Goal: Task Accomplishment & Management: Manage account settings

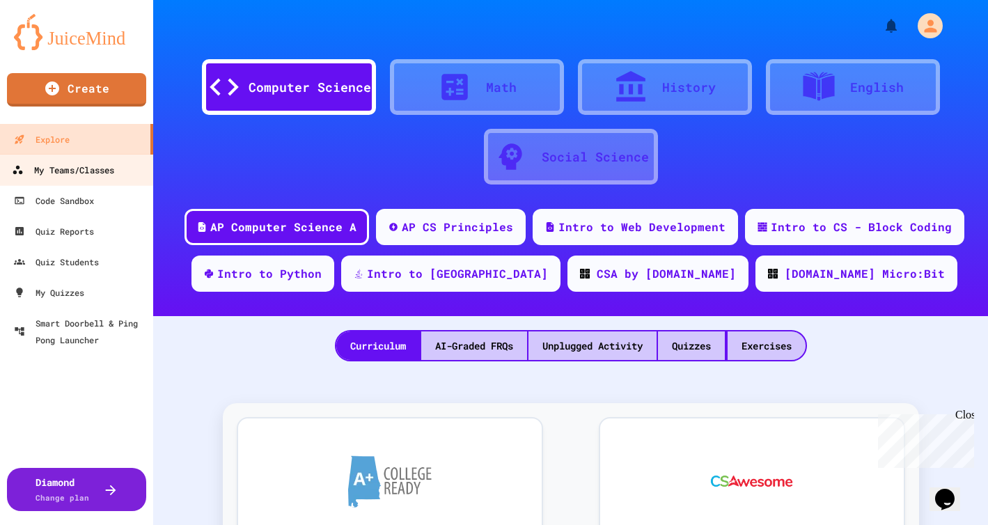
click at [85, 175] on div "My Teams/Classes" at bounding box center [63, 169] width 102 height 17
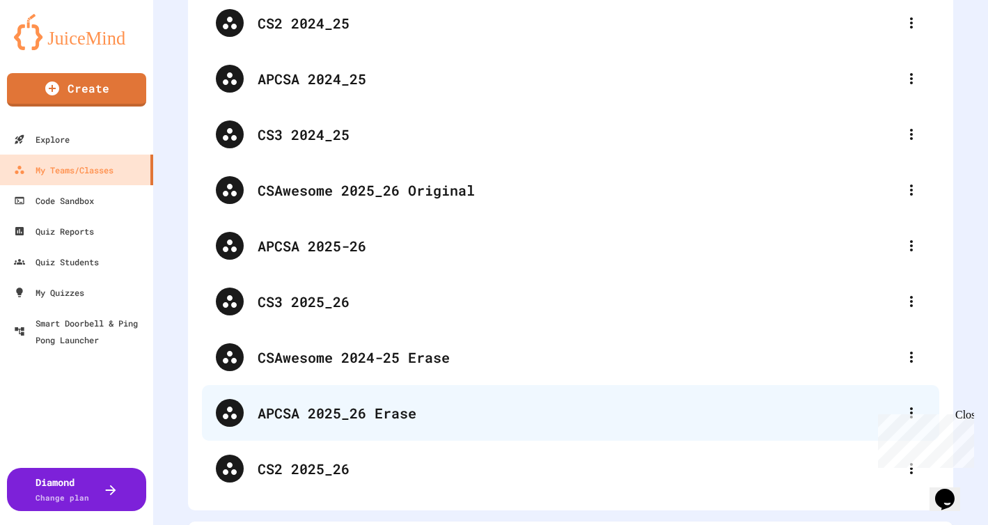
scroll to position [136, 0]
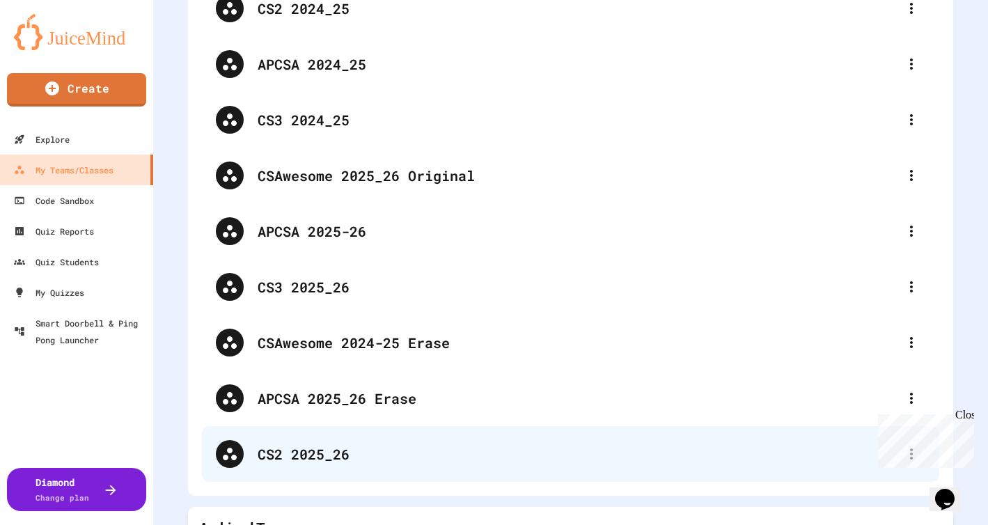
click at [315, 455] on div "CS2 2025_26" at bounding box center [578, 453] width 640 height 21
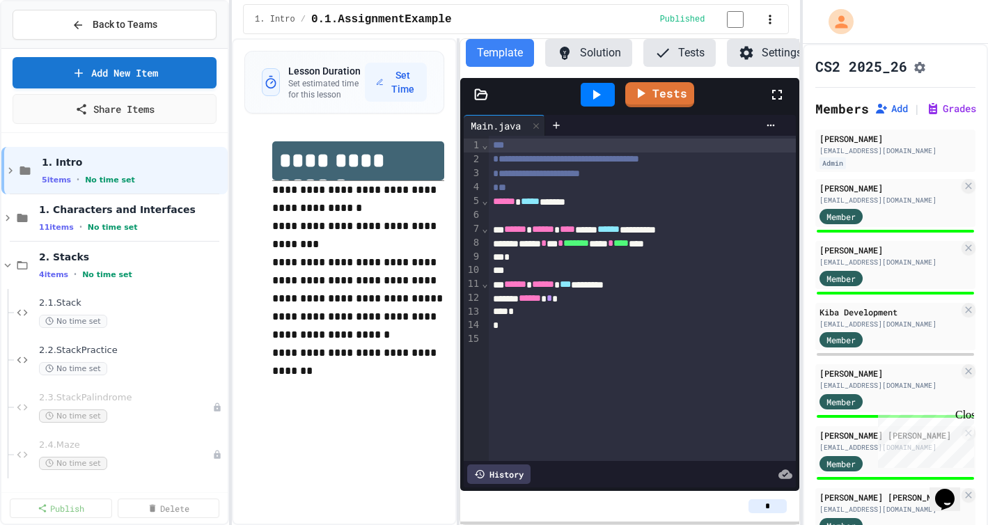
click at [690, 56] on button "Tests" at bounding box center [679, 53] width 72 height 28
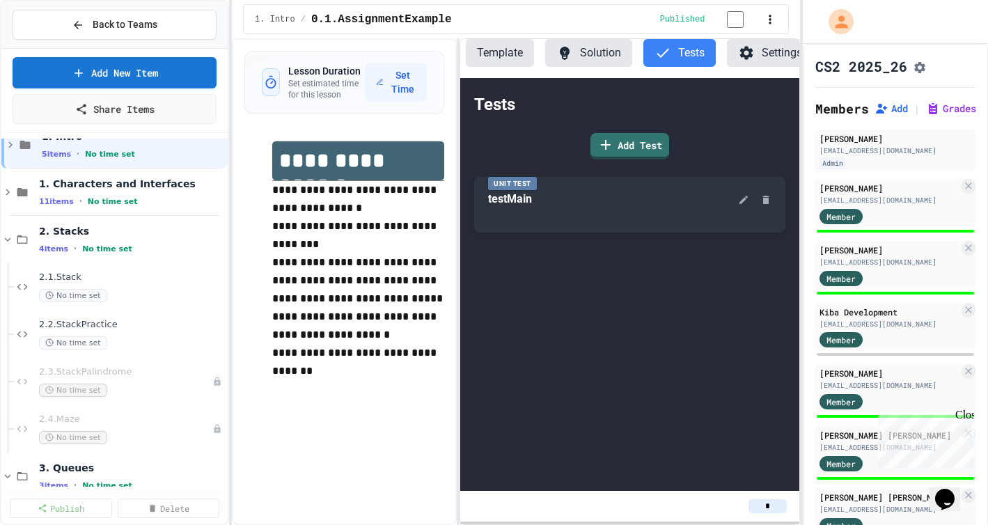
scroll to position [13, 0]
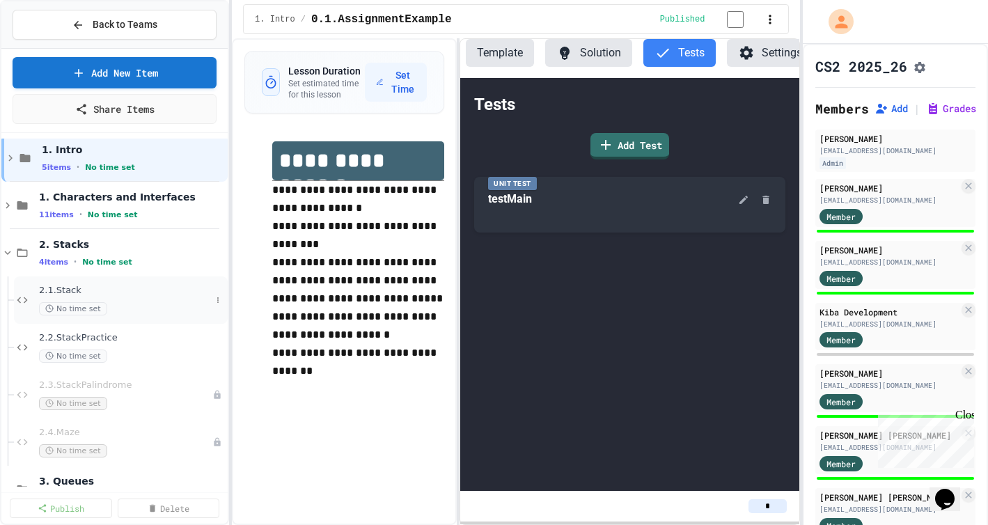
click at [90, 296] on span "2.1.Stack" at bounding box center [125, 291] width 172 height 12
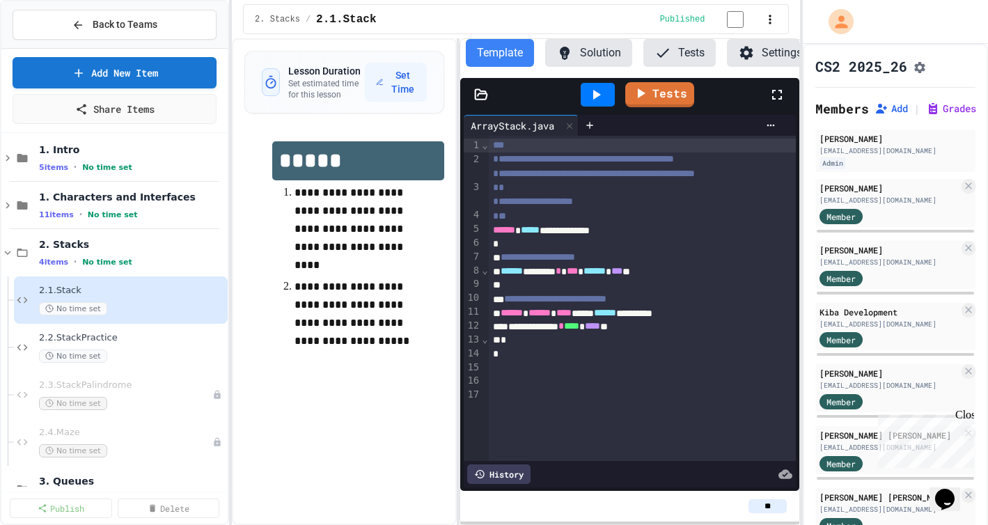
click at [681, 55] on button "Tests" at bounding box center [679, 53] width 72 height 28
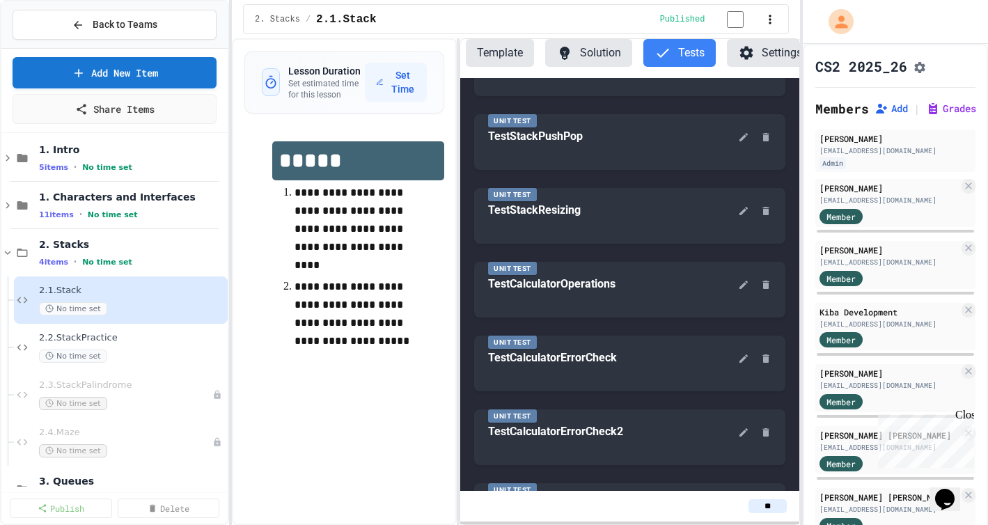
scroll to position [300, 0]
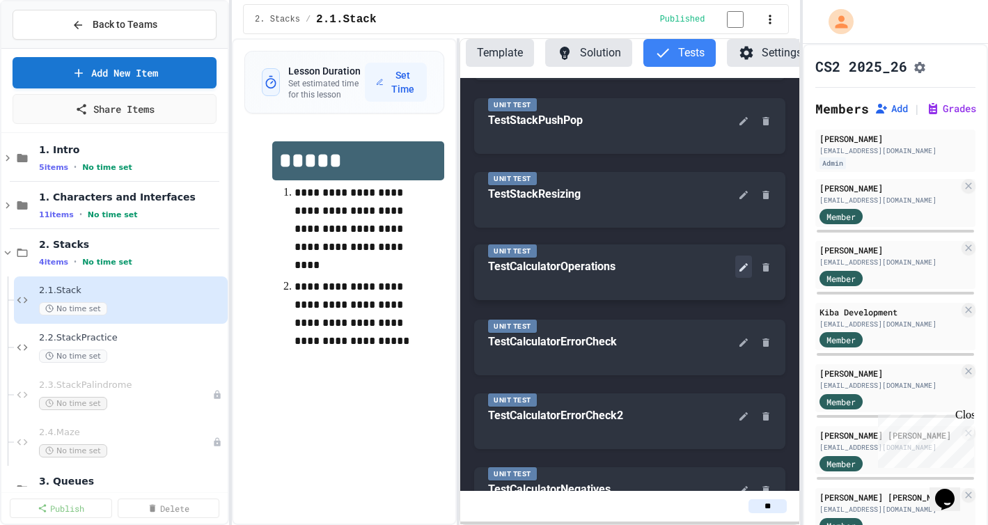
click at [739, 271] on icon at bounding box center [743, 267] width 8 height 8
click at [695, 61] on button "Tests" at bounding box center [679, 53] width 72 height 28
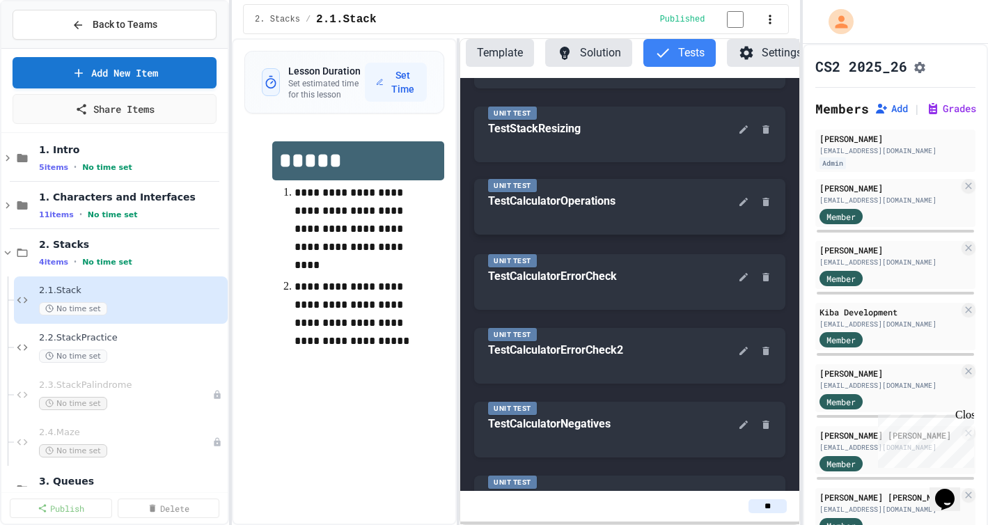
scroll to position [368, 0]
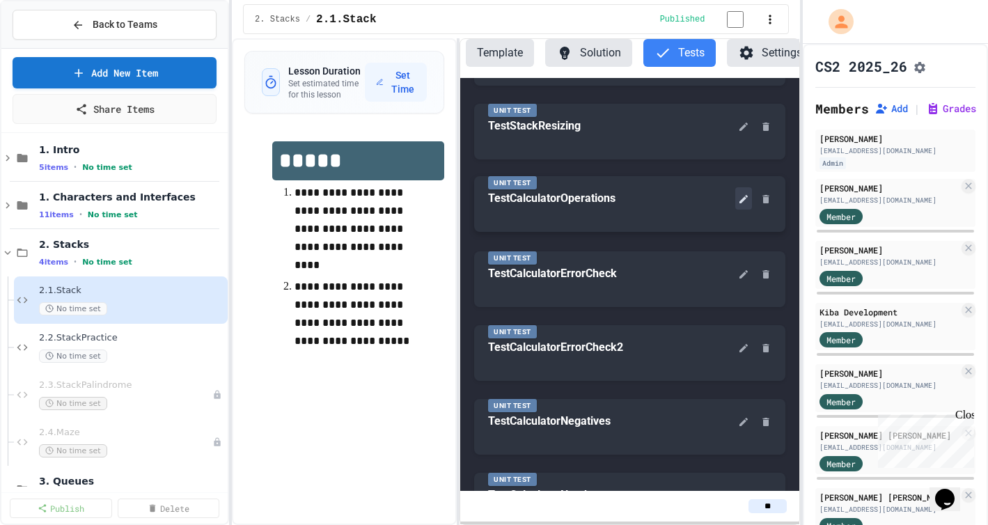
click at [738, 205] on icon at bounding box center [743, 198] width 11 height 11
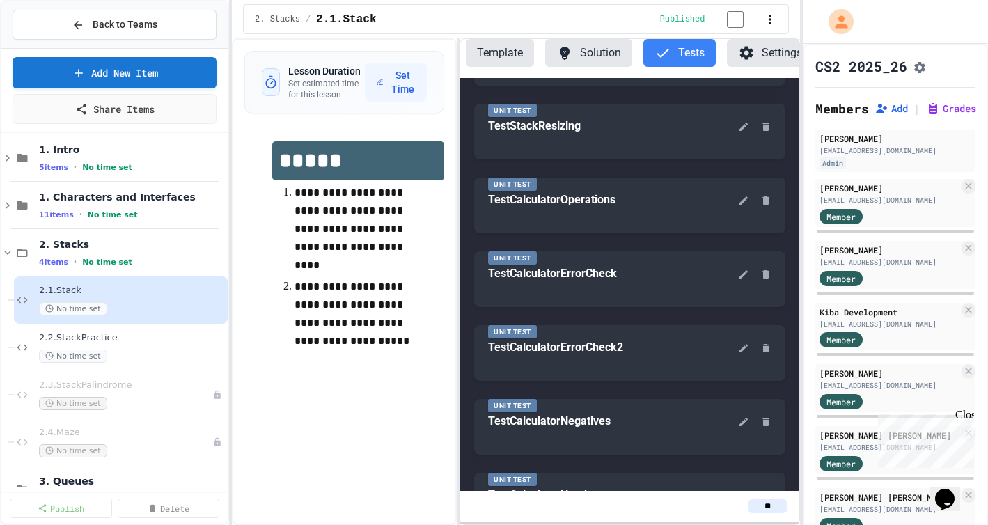
drag, startPoint x: 207, startPoint y: 317, endPoint x: 200, endPoint y: 347, distance: 30.6
copy div "**********"
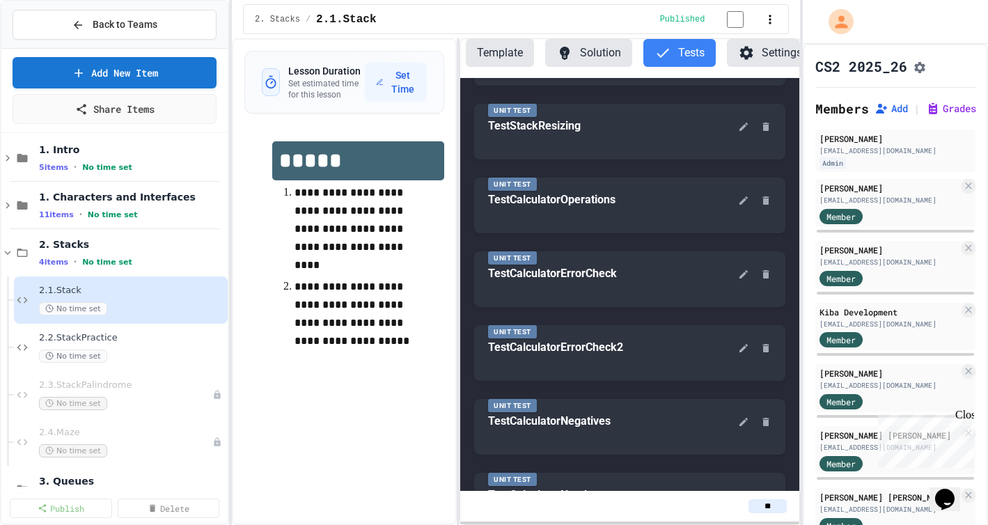
drag, startPoint x: 207, startPoint y: 365, endPoint x: 207, endPoint y: 394, distance: 28.5
copy div "**********"
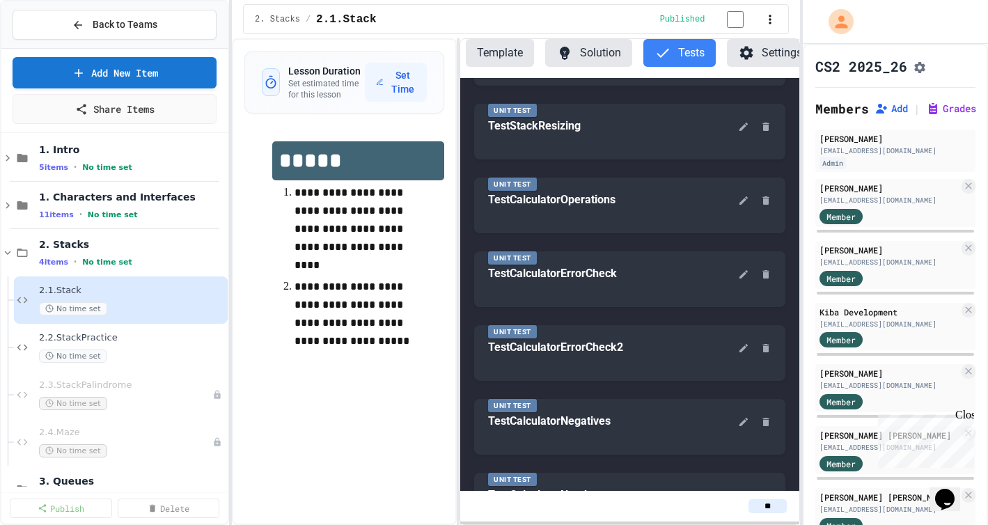
scroll to position [832, 0]
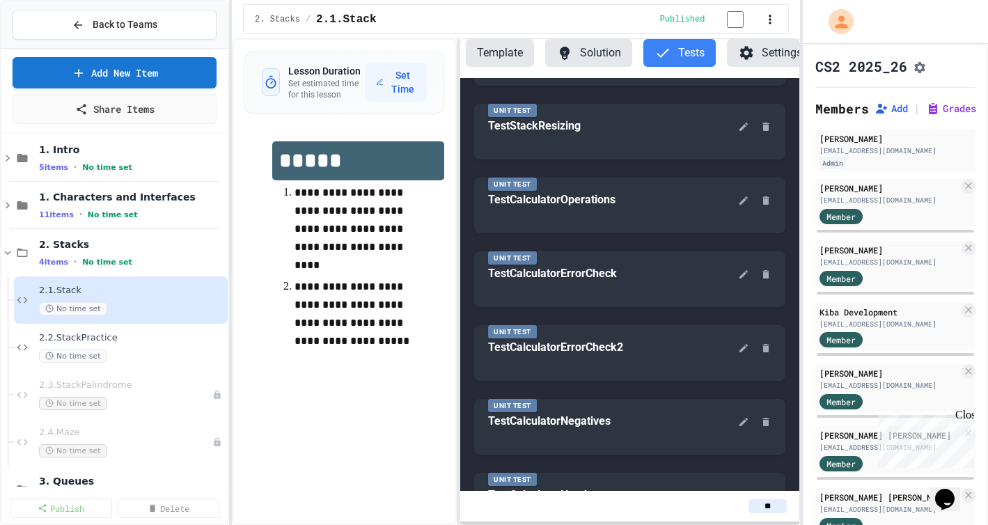
click at [739, 277] on icon at bounding box center [743, 273] width 8 height 8
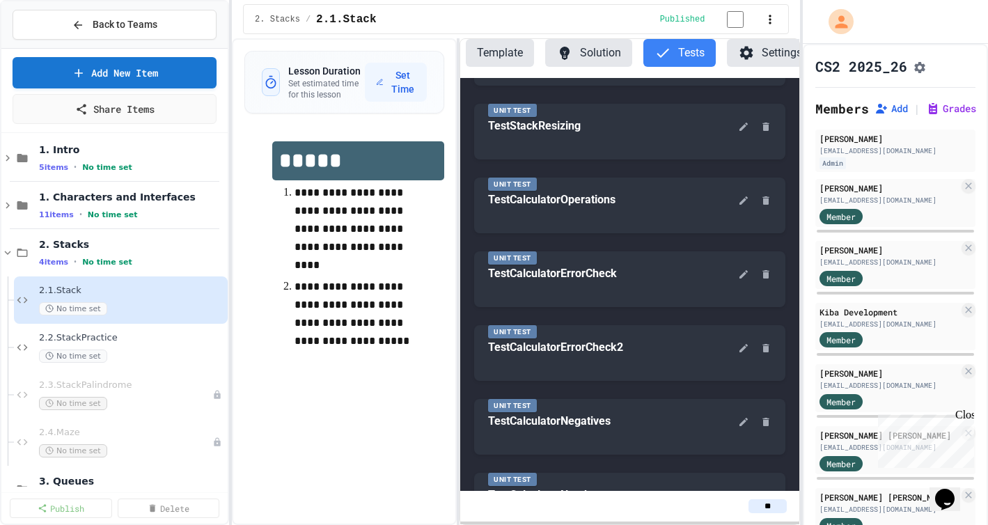
click at [738, 352] on icon at bounding box center [743, 346] width 11 height 11
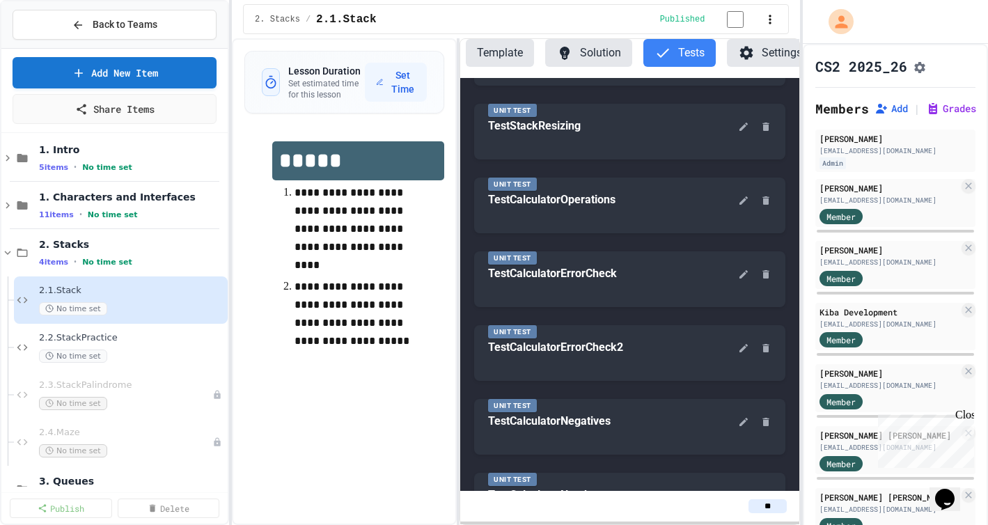
scroll to position [230, 0]
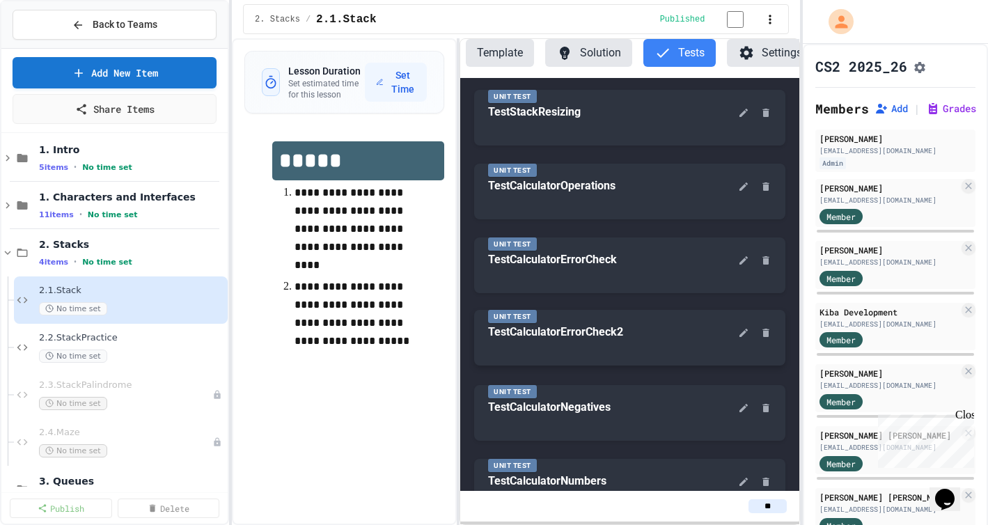
scroll to position [431, 0]
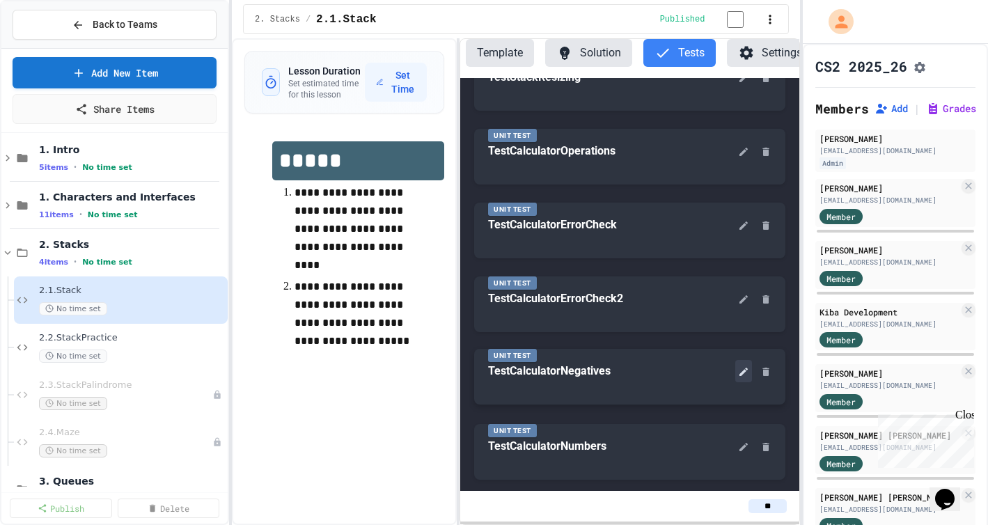
click at [738, 374] on icon at bounding box center [743, 371] width 11 height 11
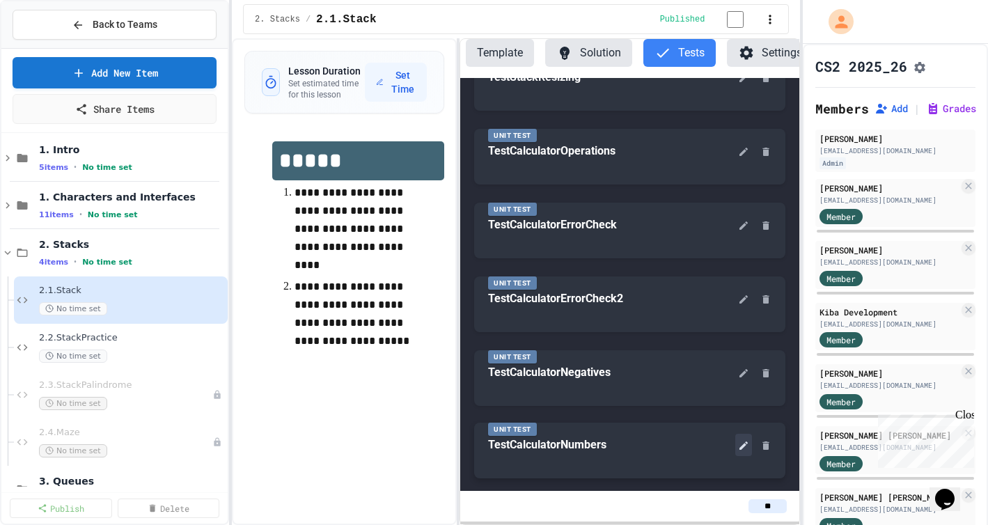
click at [739, 447] on icon at bounding box center [743, 445] width 8 height 8
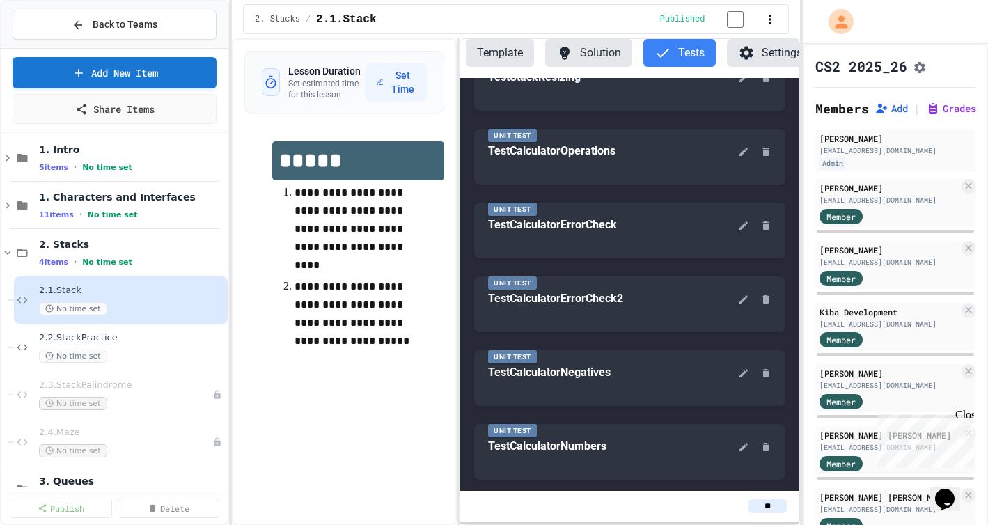
scroll to position [274, 0]
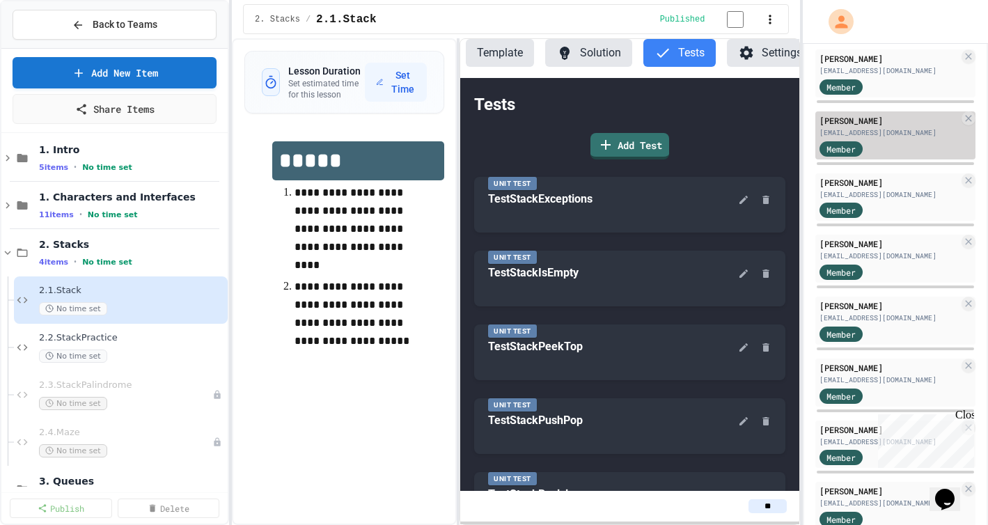
scroll to position [624, 0]
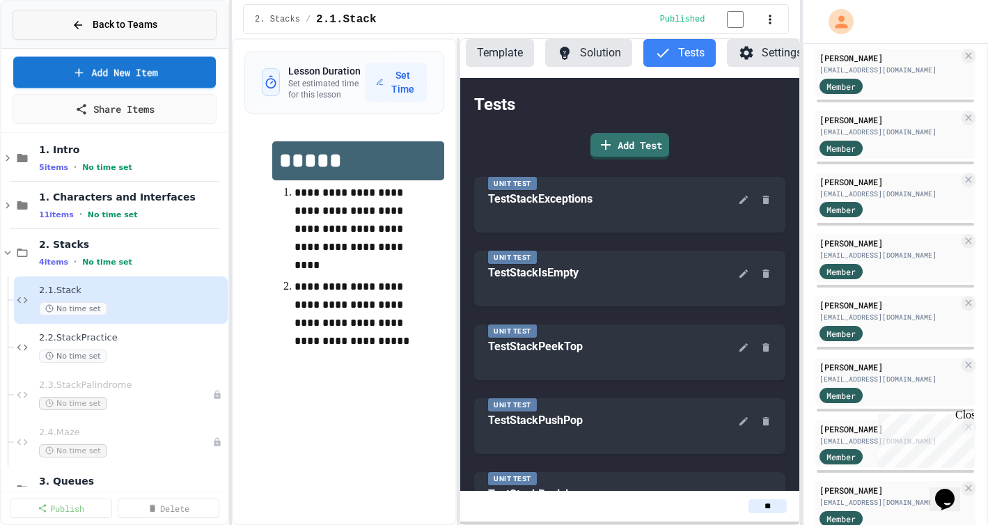
click at [90, 32] on button "Back to Teams" at bounding box center [115, 25] width 204 height 30
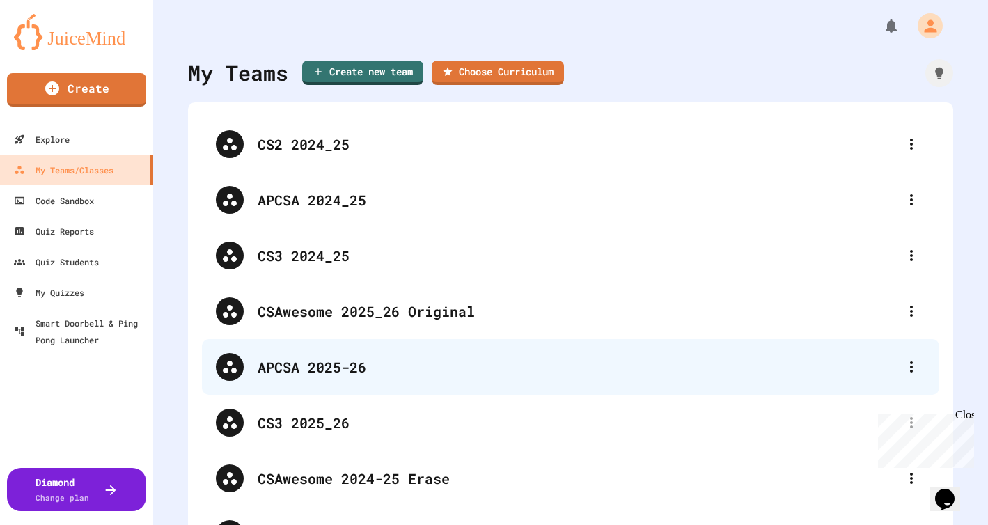
click at [323, 365] on div "APCSA 2025-26" at bounding box center [578, 366] width 640 height 21
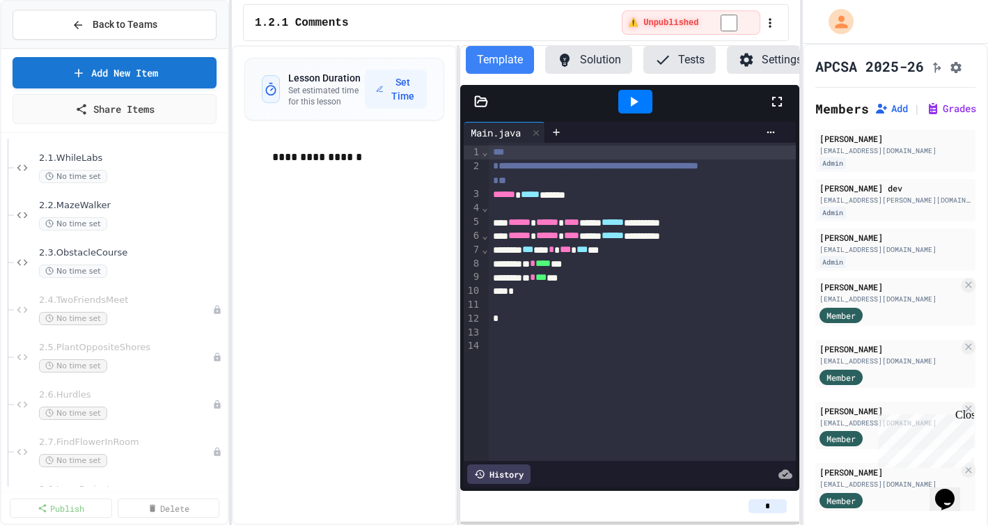
scroll to position [902, 0]
click at [91, 209] on span "2.2.MazeWalker" at bounding box center [125, 206] width 172 height 12
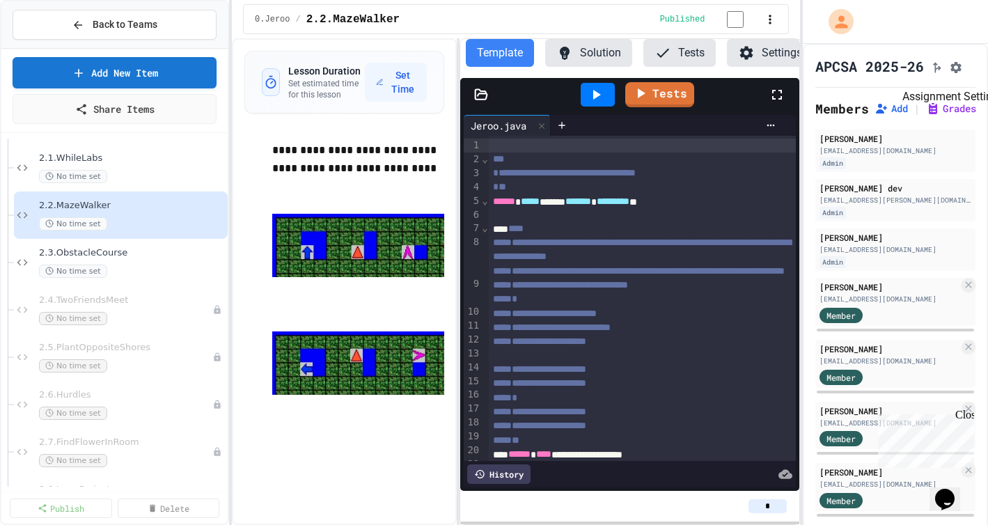
click at [949, 73] on button "Assignment Settings" at bounding box center [956, 66] width 14 height 17
click at [89, 258] on span "2.3.ObstacleCourse" at bounding box center [125, 253] width 172 height 12
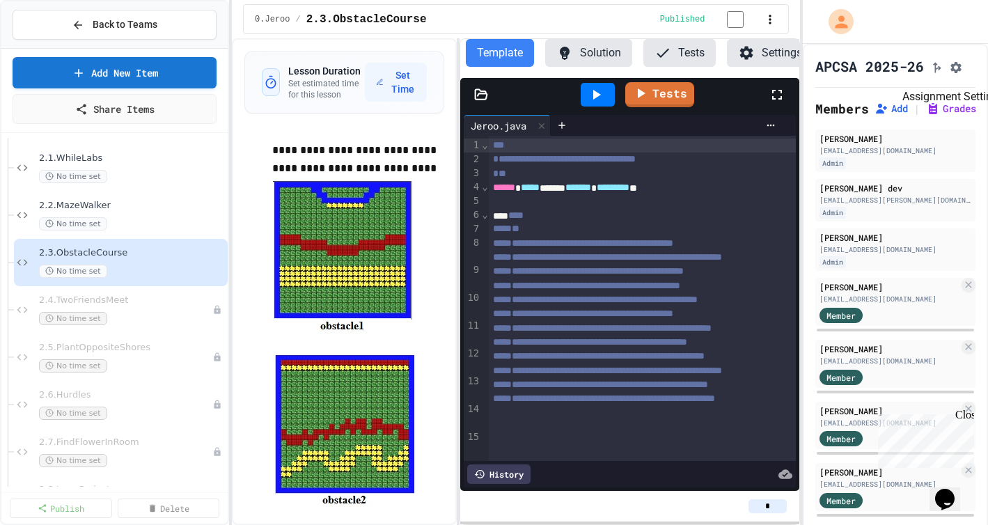
click at [949, 74] on icon "Assignment Settings" at bounding box center [956, 68] width 14 height 14
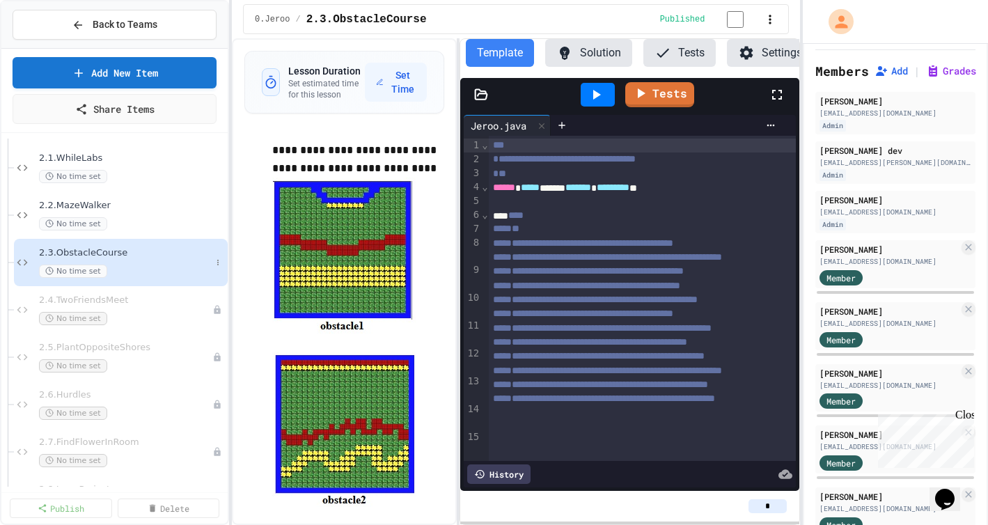
scroll to position [9, 0]
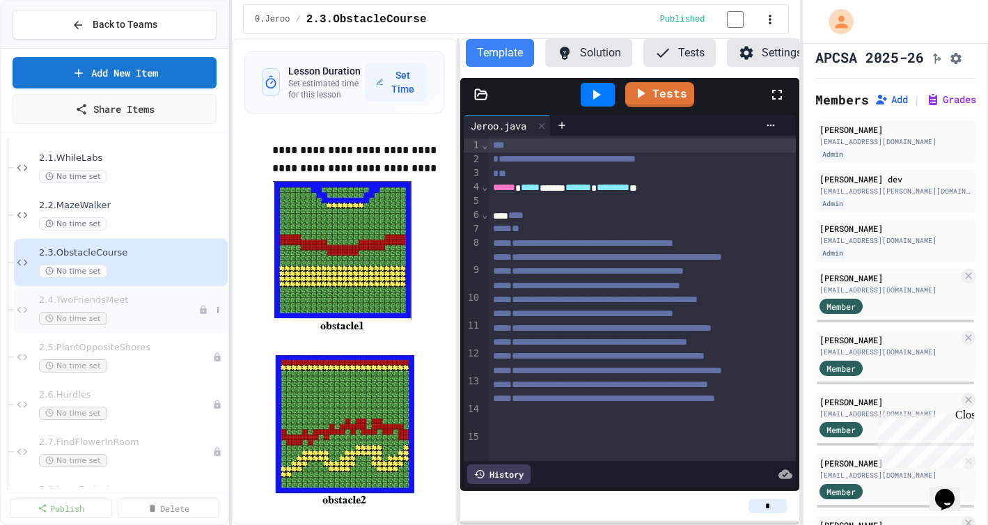
click at [116, 300] on span "2.4.TwoFriendsMeet" at bounding box center [118, 300] width 159 height 12
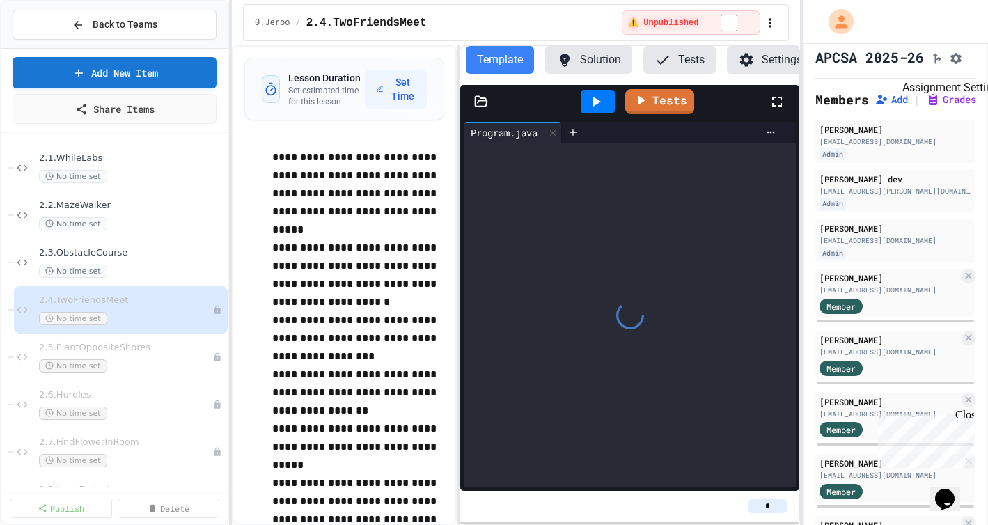
click at [951, 63] on icon "Assignment Settings" at bounding box center [956, 58] width 11 height 11
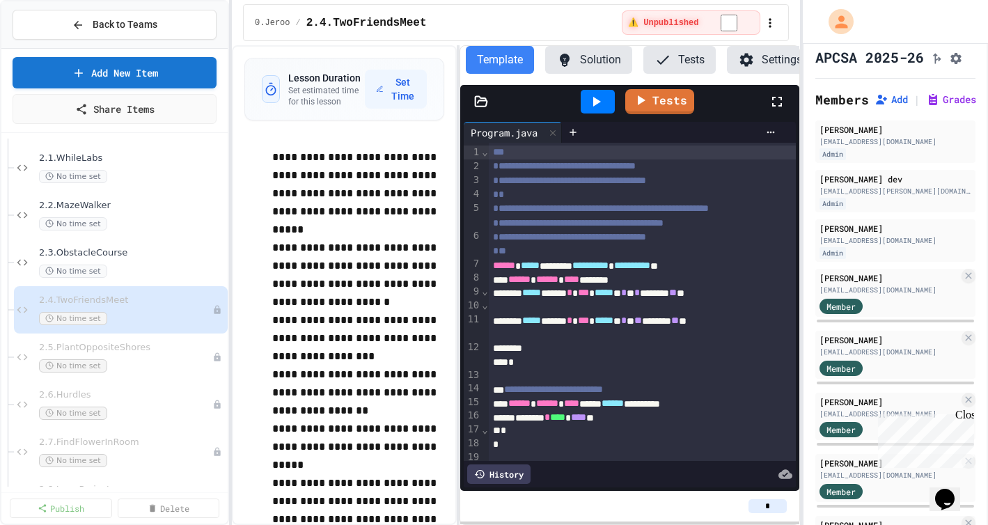
scroll to position [264, 0]
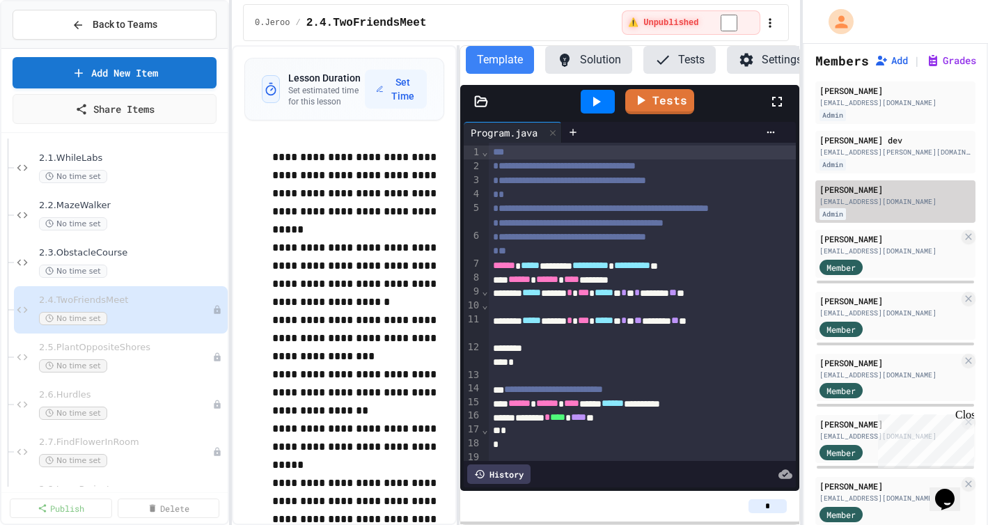
scroll to position [161, 0]
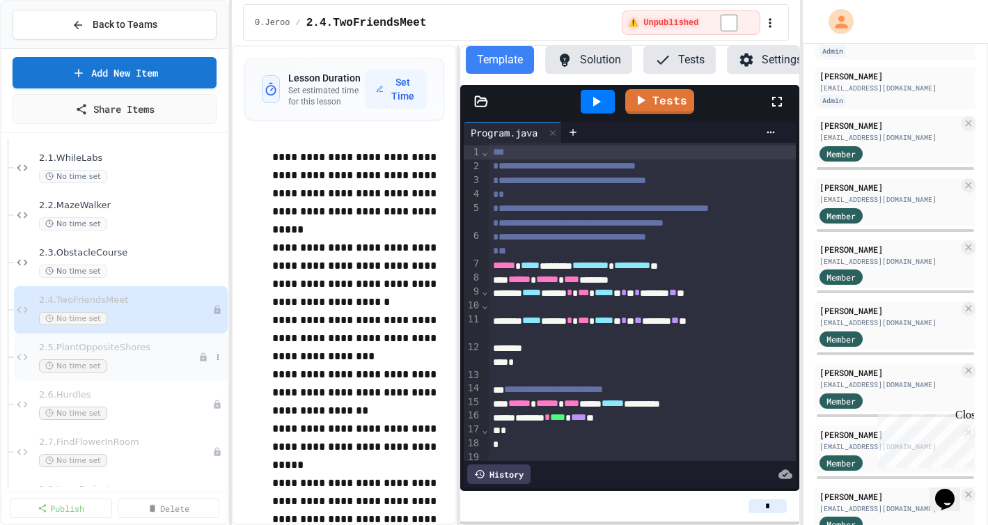
click at [122, 352] on span "2.5.PlantOppositeShores" at bounding box center [118, 348] width 159 height 12
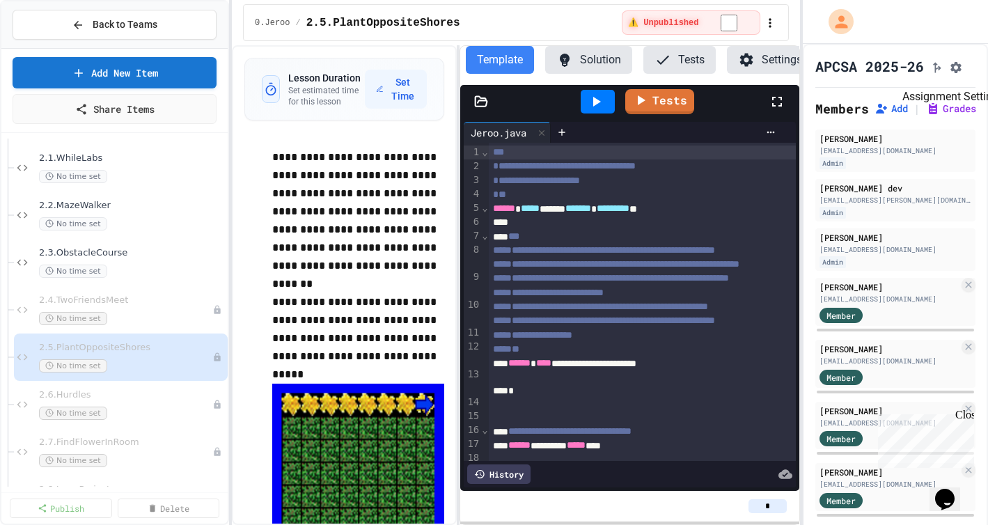
click at [951, 73] on icon "Assignment Settings" at bounding box center [956, 67] width 11 height 11
click at [95, 207] on span "2.2.MazeWalker" at bounding box center [125, 206] width 172 height 12
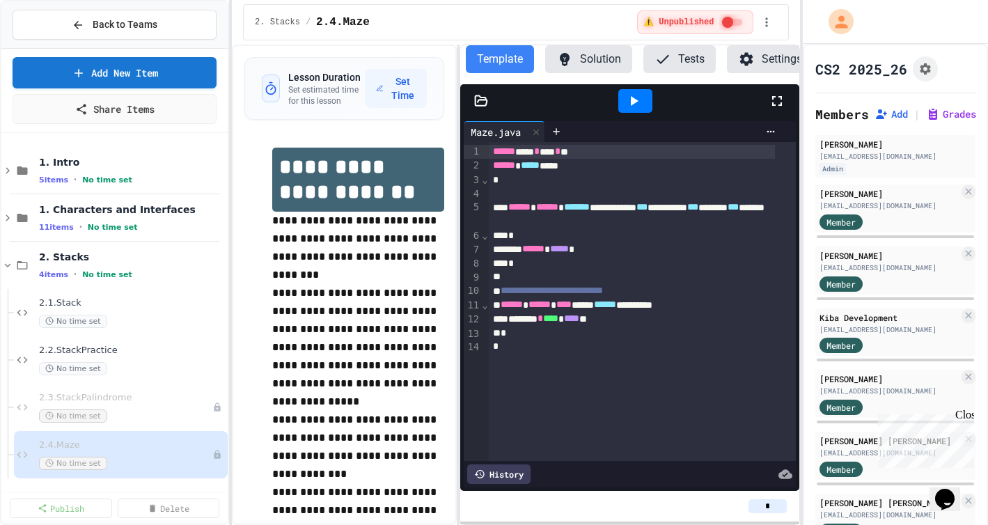
scroll to position [285, 0]
